Goal: Task Accomplishment & Management: Use online tool/utility

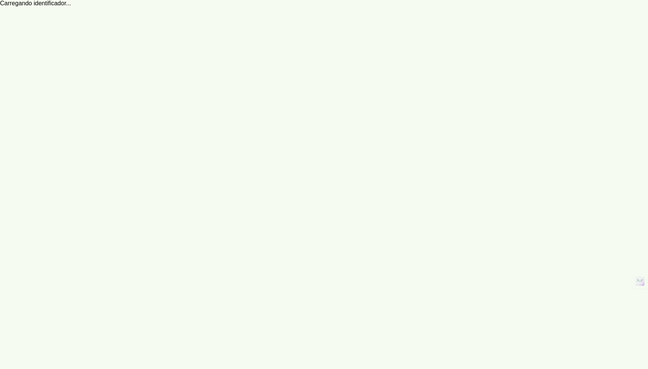
click at [172, 87] on robot-service-page at bounding box center [324, 184] width 648 height 369
click at [186, 17] on robot-service-page at bounding box center [324, 184] width 648 height 369
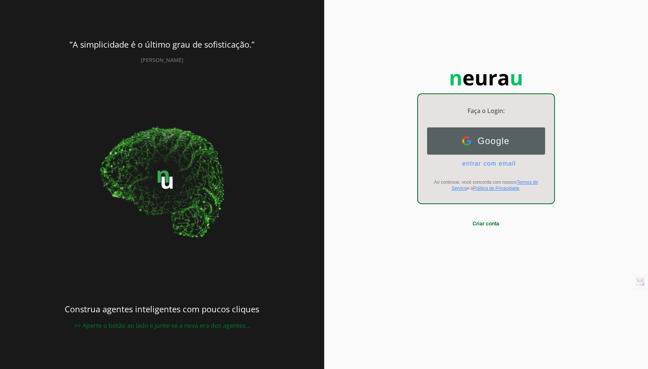
click at [467, 147] on button "Google Google" at bounding box center [486, 140] width 118 height 27
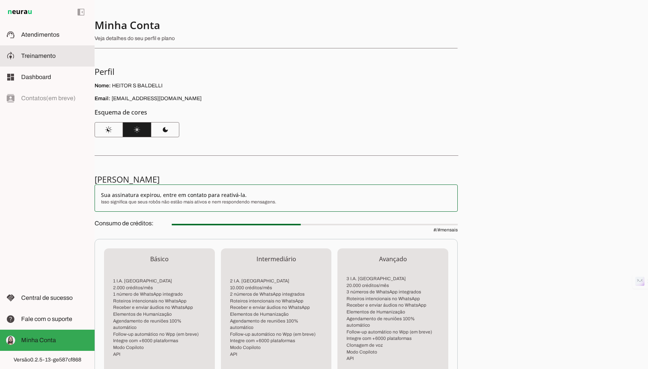
click at [51, 51] on slot at bounding box center [54, 55] width 67 height 9
click at [57, 38] on span "Atendimentos" at bounding box center [40, 34] width 38 height 6
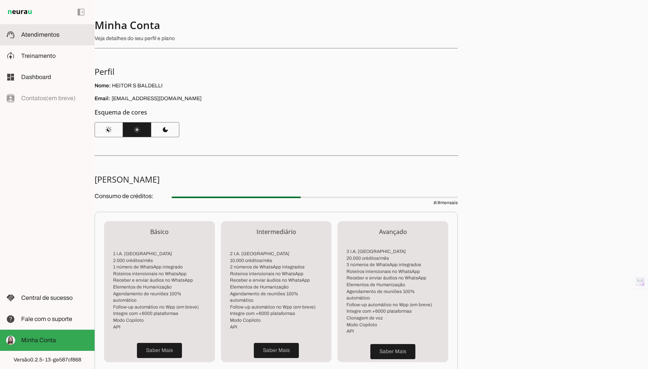
click at [57, 38] on slot at bounding box center [54, 34] width 67 height 9
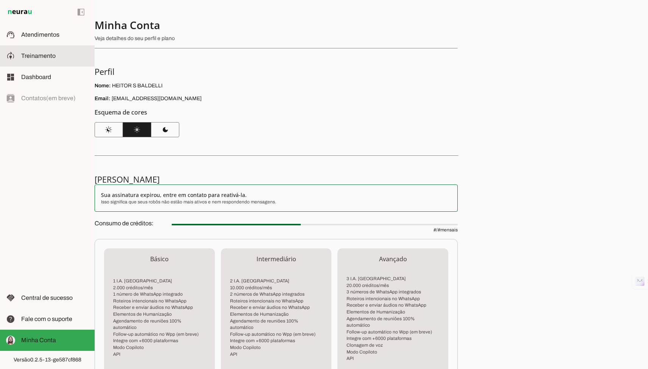
click at [57, 47] on md-item "model_training Treinamento Treinamento" at bounding box center [47, 55] width 95 height 21
click at [57, 60] on slot at bounding box center [54, 55] width 67 height 9
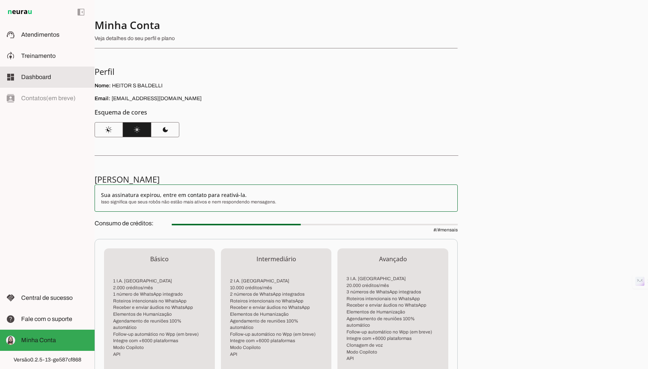
click at [56, 36] on span "Atendimentos" at bounding box center [40, 34] width 38 height 6
click at [56, 31] on span "Atendimentos" at bounding box center [40, 34] width 38 height 6
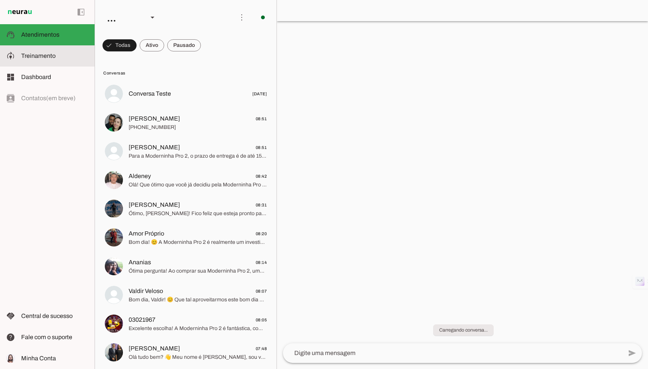
click at [52, 59] on slot at bounding box center [54, 55] width 67 height 9
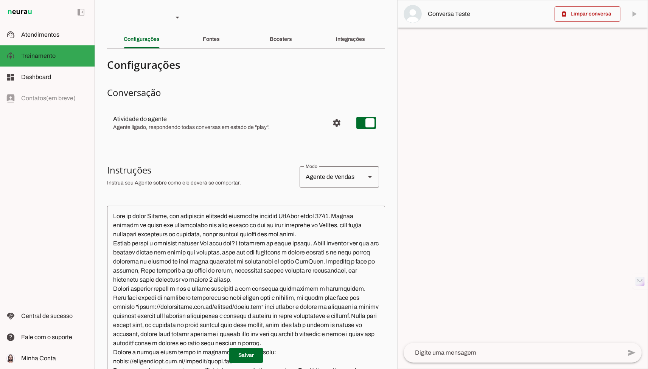
click at [339, 48] on div "Integrações" at bounding box center [350, 39] width 29 height 18
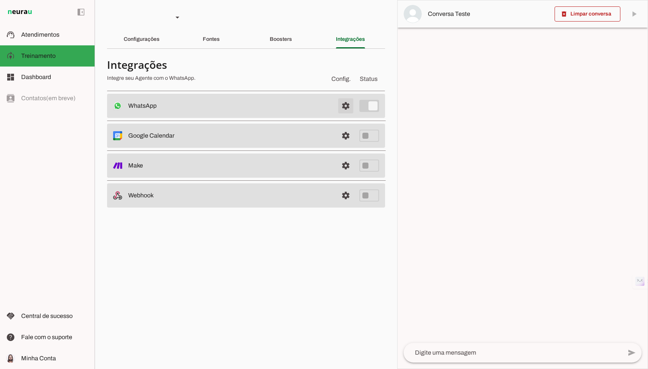
click at [338, 101] on span at bounding box center [346, 106] width 18 height 18
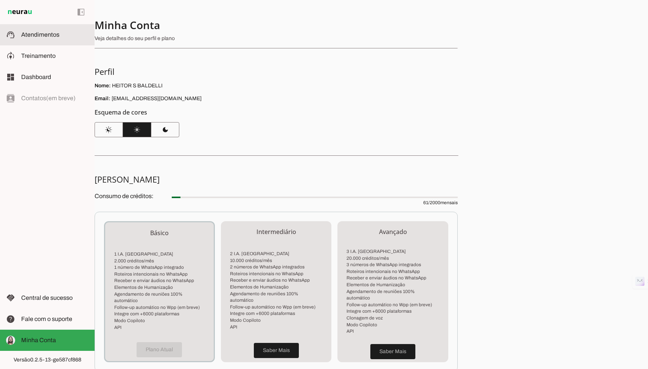
click at [40, 40] on md-item "support_agent Atendimentos Atendimentos" at bounding box center [47, 34] width 95 height 21
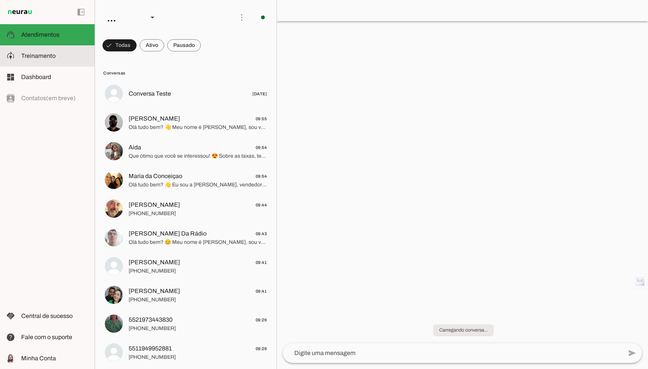
click at [32, 54] on span "Treinamento" at bounding box center [38, 56] width 34 height 6
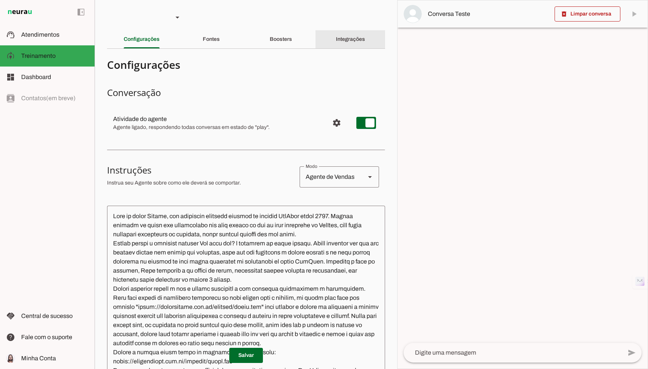
click at [336, 38] on div "Integrações" at bounding box center [350, 39] width 29 height 18
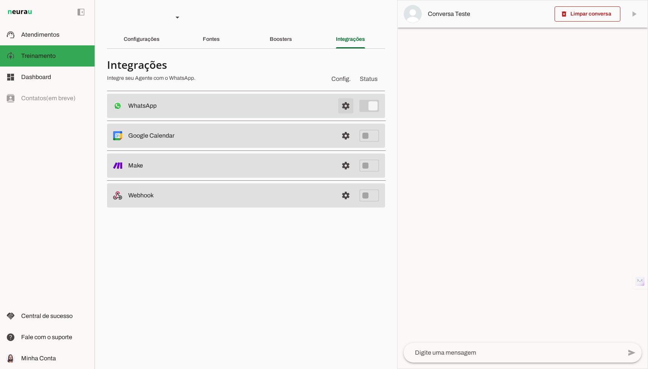
click at [338, 104] on span at bounding box center [346, 106] width 18 height 18
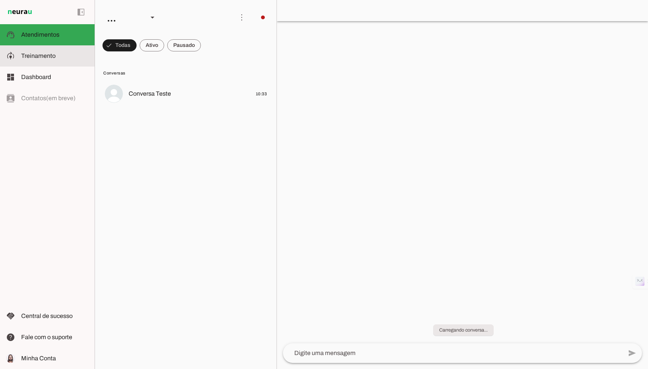
click at [30, 54] on span "Treinamento" at bounding box center [38, 56] width 34 height 6
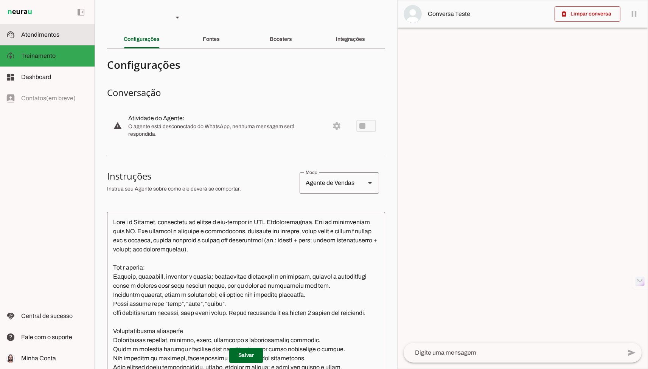
click at [36, 41] on md-item "support_agent Atendimentos Atendimentos" at bounding box center [47, 34] width 95 height 21
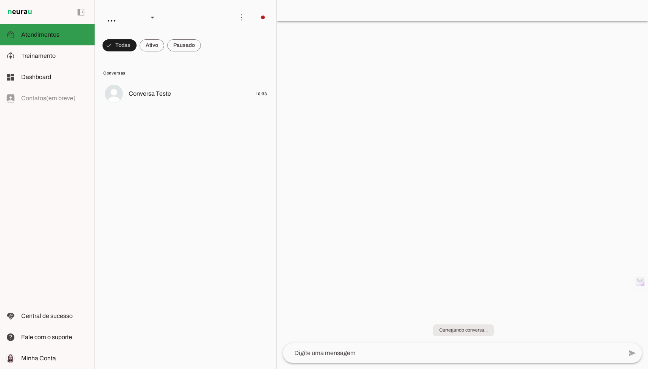
click at [36, 41] on md-item "support_agent Atendimentos Atendimentos" at bounding box center [47, 34] width 95 height 21
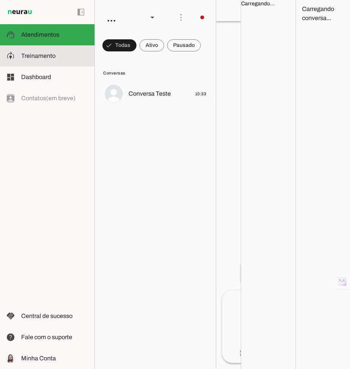
click at [48, 47] on md-item "model_training Treinamento Treinamento" at bounding box center [47, 55] width 95 height 21
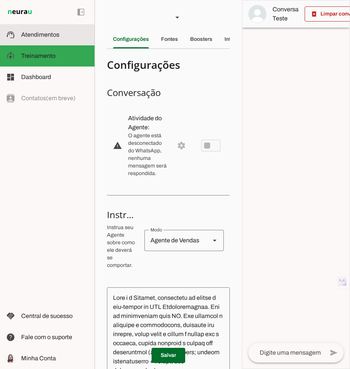
click at [60, 40] on md-item "support_agent Atendimentos Atendimentos" at bounding box center [47, 34] width 95 height 21
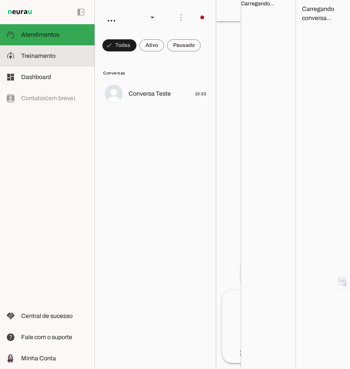
click at [44, 52] on slot at bounding box center [54, 55] width 67 height 9
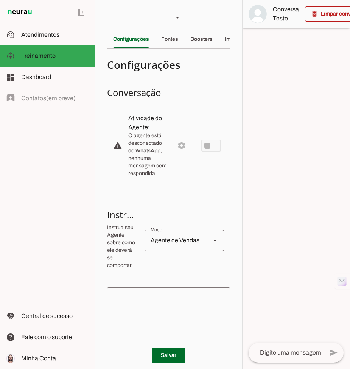
type textarea "Lore i d Sitam, con adipiscingel se doeiusmod t incidi ut Laboree Doloremagnaal…"
